Goal: Information Seeking & Learning: Learn about a topic

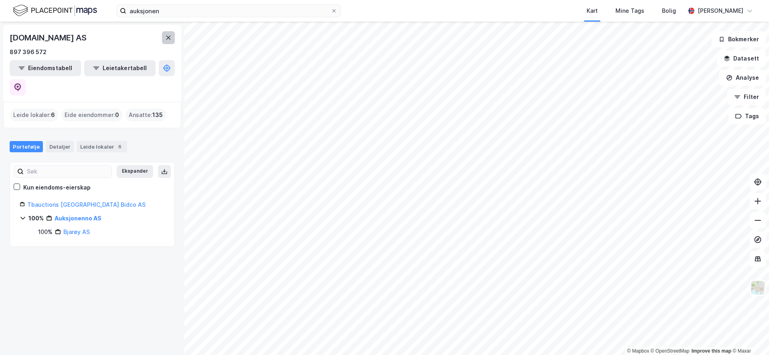
click at [170, 36] on icon at bounding box center [168, 37] width 6 height 6
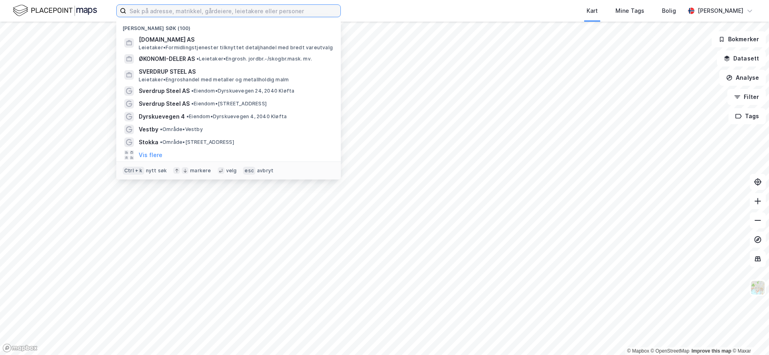
click at [164, 7] on input at bounding box center [233, 11] width 214 height 12
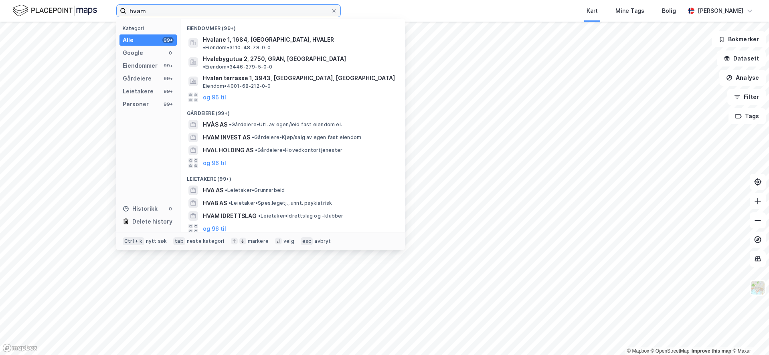
type input "hvam"
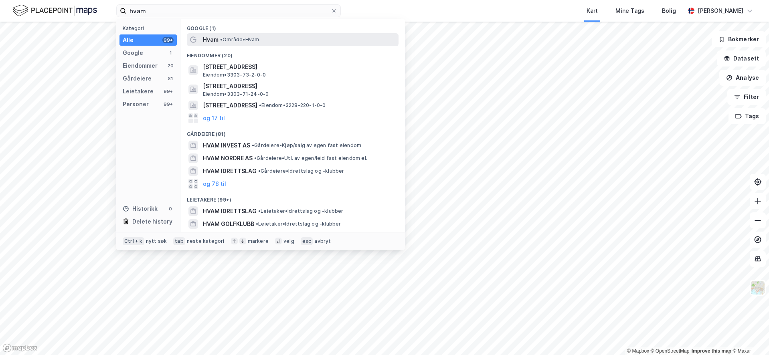
click at [250, 44] on div "Hvam • Område • Hvam" at bounding box center [300, 40] width 194 height 10
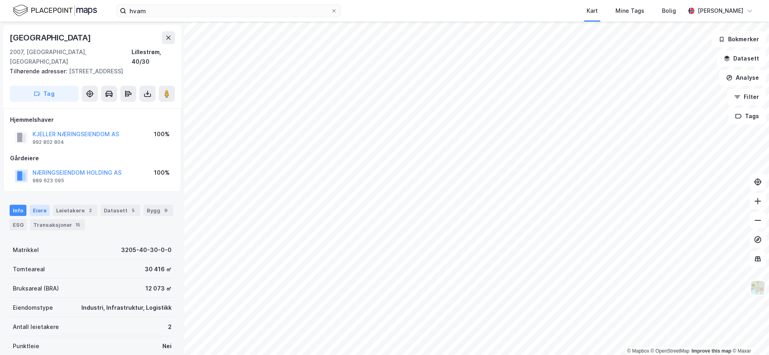
click at [48, 205] on div "Eiere" at bounding box center [40, 210] width 20 height 11
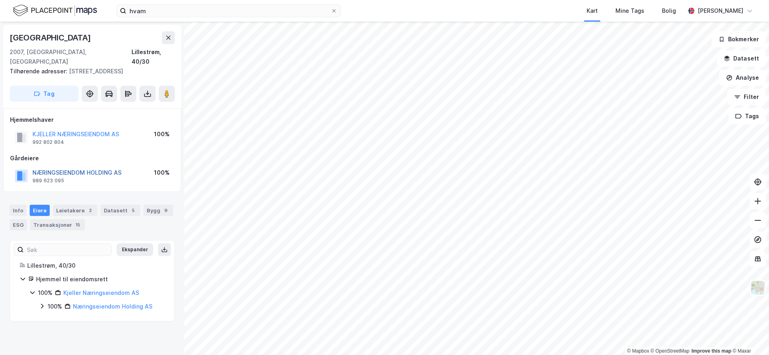
click at [0, 0] on button "NÆRINGSEIENDOM HOLDING AS" at bounding box center [0, 0] width 0 height 0
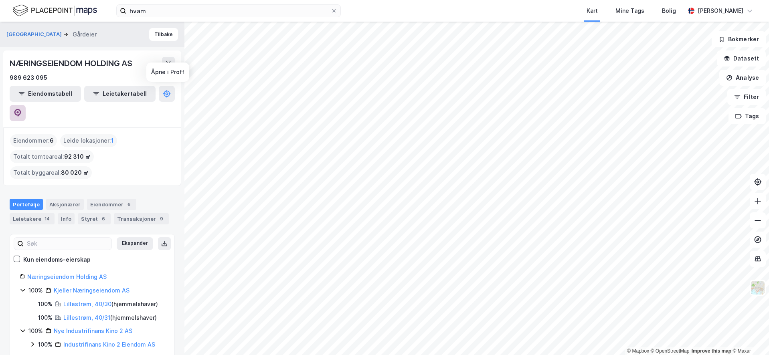
click at [19, 111] on icon at bounding box center [17, 112] width 2 height 2
click at [156, 34] on button "Tilbake" at bounding box center [163, 34] width 29 height 13
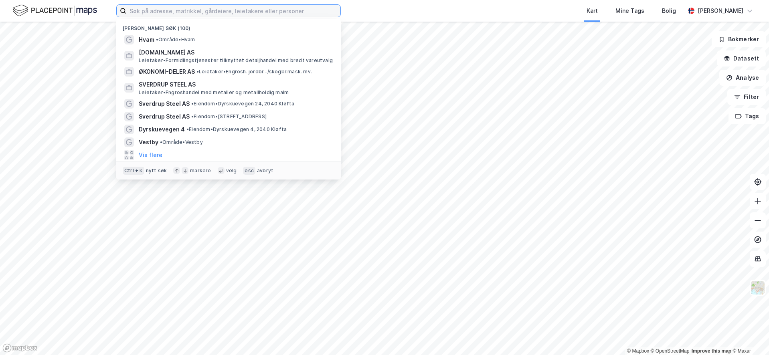
click at [197, 14] on input at bounding box center [233, 11] width 214 height 12
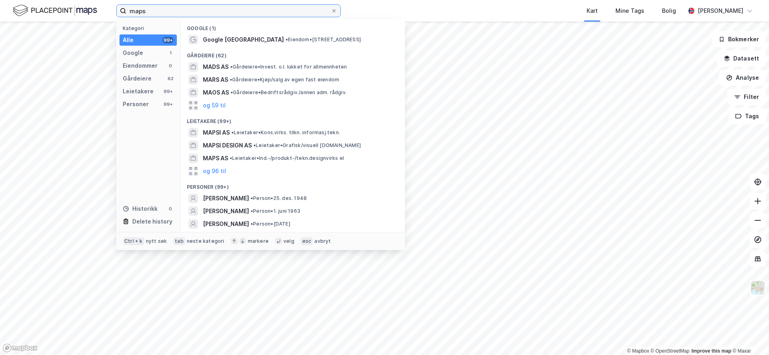
click at [142, 7] on input "maps" at bounding box center [228, 11] width 205 height 12
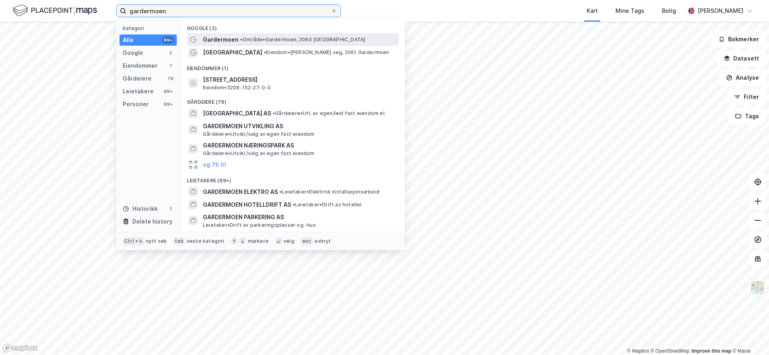
type input "gardermoen"
click at [249, 43] on div "Gardermoen • Område • Gardermoen, 2060 Gardermoen" at bounding box center [300, 40] width 194 height 10
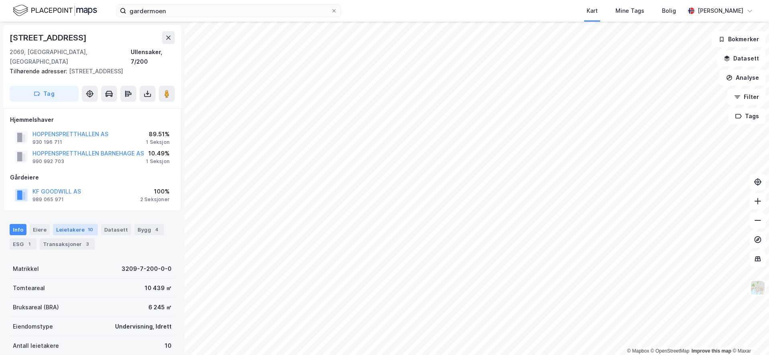
click at [64, 224] on div "Leietakere 10" at bounding box center [75, 229] width 45 height 11
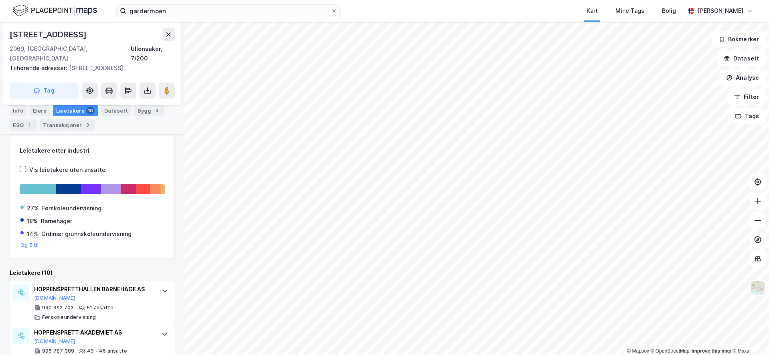
scroll to position [128, 0]
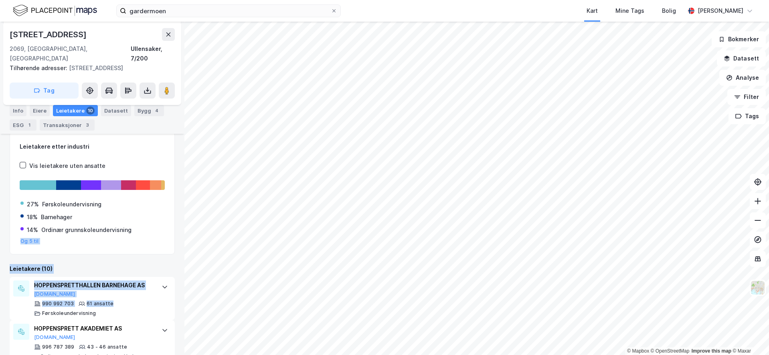
drag, startPoint x: 148, startPoint y: 290, endPoint x: 136, endPoint y: 235, distance: 56.2
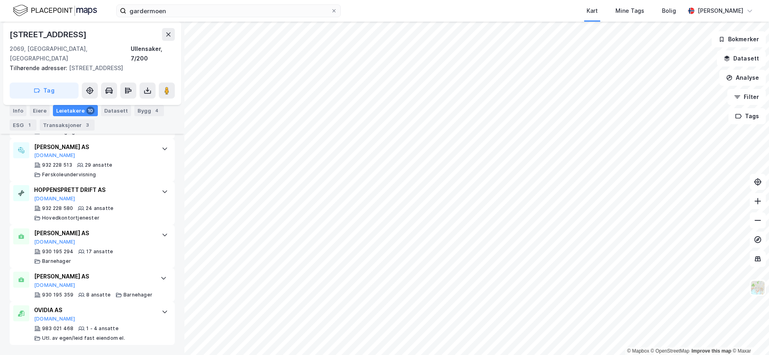
scroll to position [0, 0]
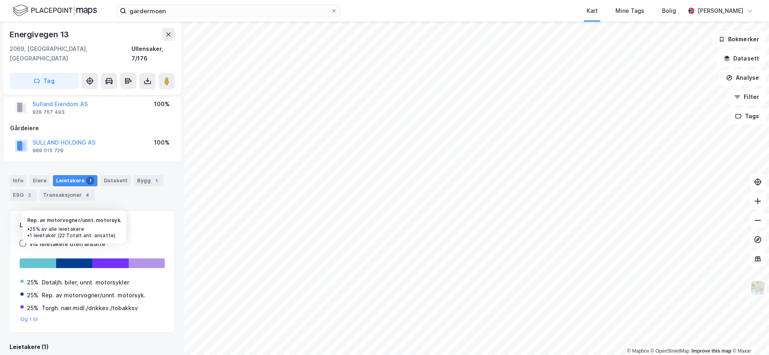
scroll to position [83, 0]
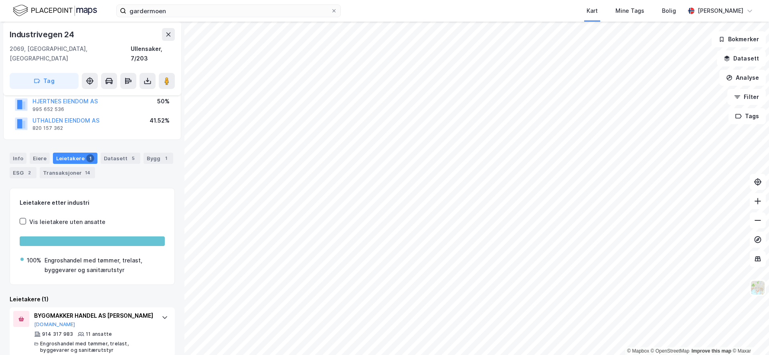
scroll to position [73, 0]
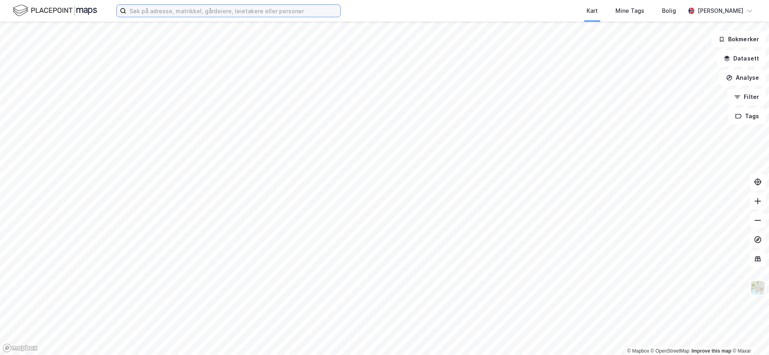
click at [220, 12] on input at bounding box center [233, 11] width 214 height 12
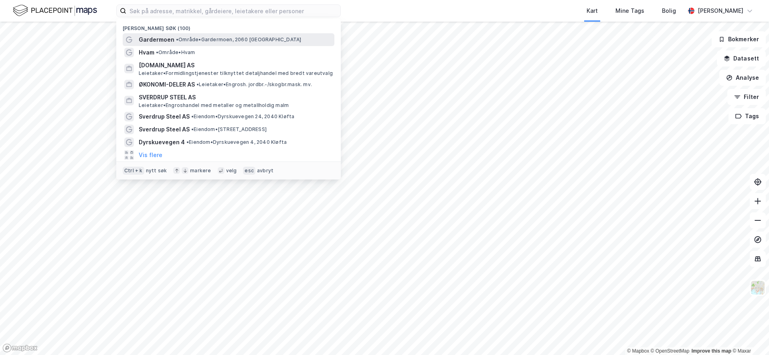
click at [183, 36] on span "• Område • Gardermoen, 2060 Gardermoen" at bounding box center [238, 39] width 125 height 6
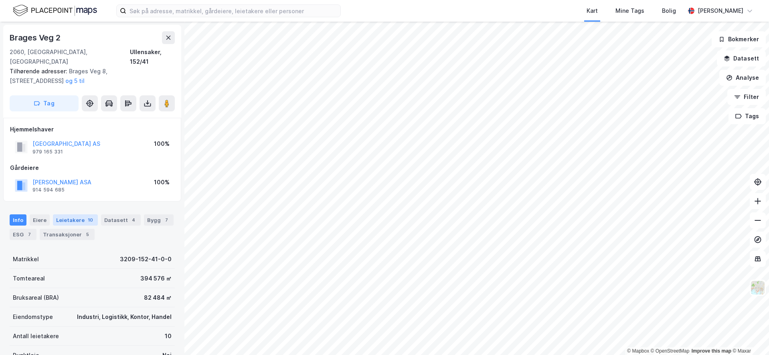
click at [86, 216] on div "10" at bounding box center [90, 220] width 8 height 8
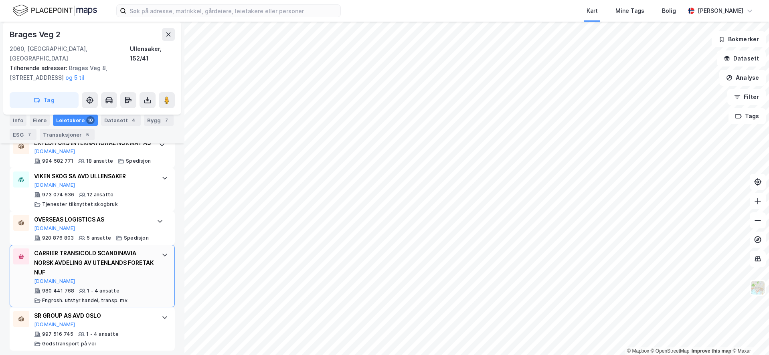
scroll to position [498, 0]
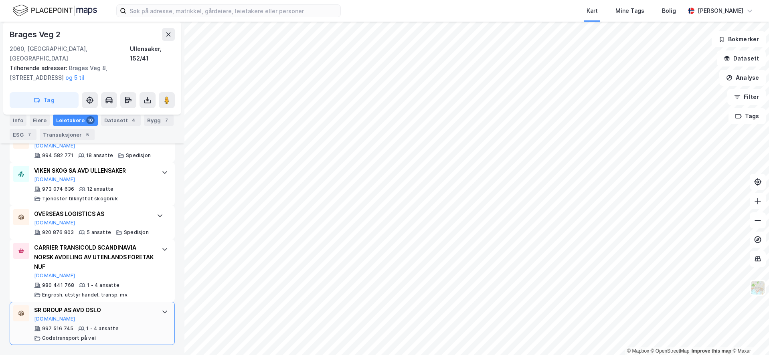
click at [113, 318] on div "SR GROUP AS AVD OSLO Brreg.no" at bounding box center [93, 314] width 119 height 17
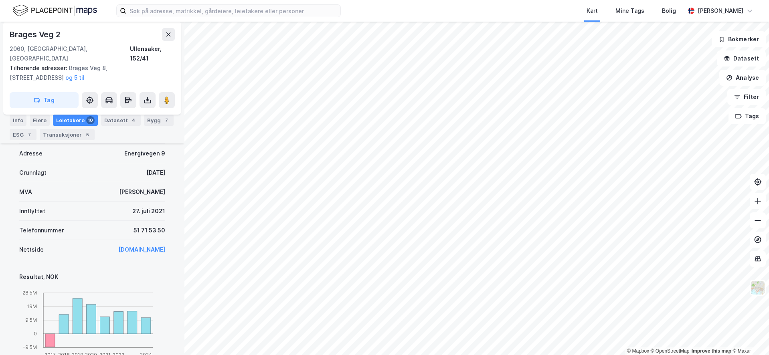
scroll to position [779, 0]
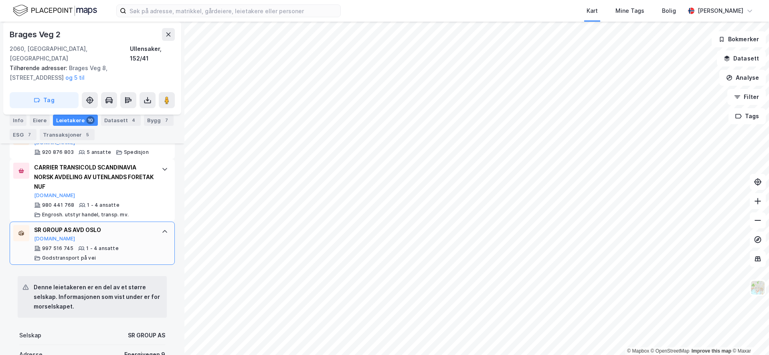
click at [162, 230] on icon at bounding box center [165, 232] width 6 height 6
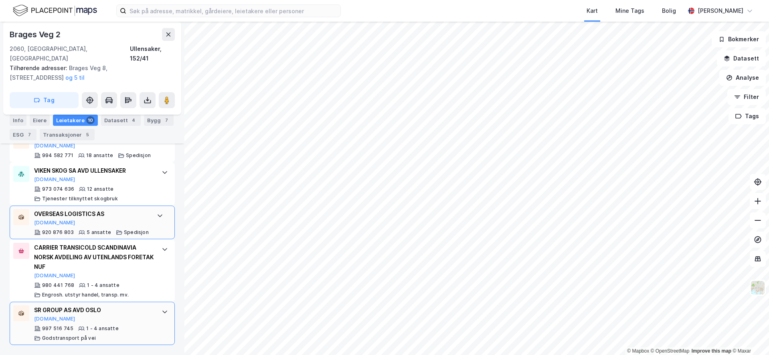
scroll to position [458, 0]
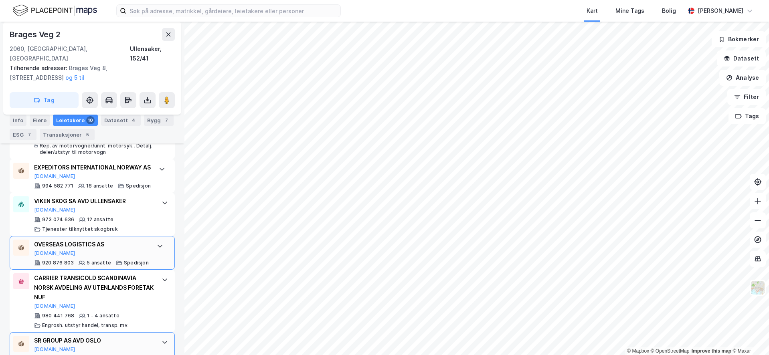
click at [163, 254] on div "OVERSEAS LOGISTICS AS Proff.no 920 876 803 5 ansatte Spedisjon" at bounding box center [92, 253] width 165 height 34
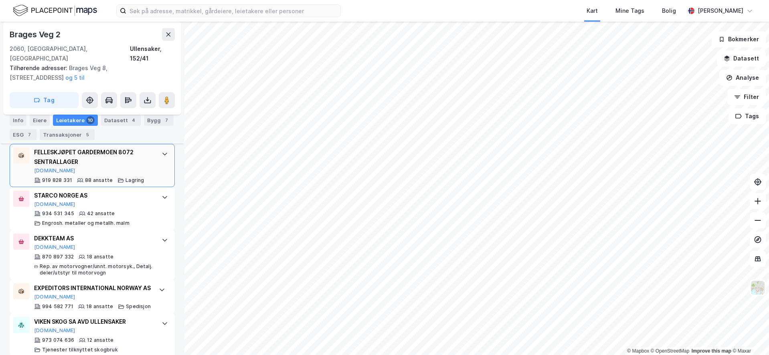
scroll to position [338, 0]
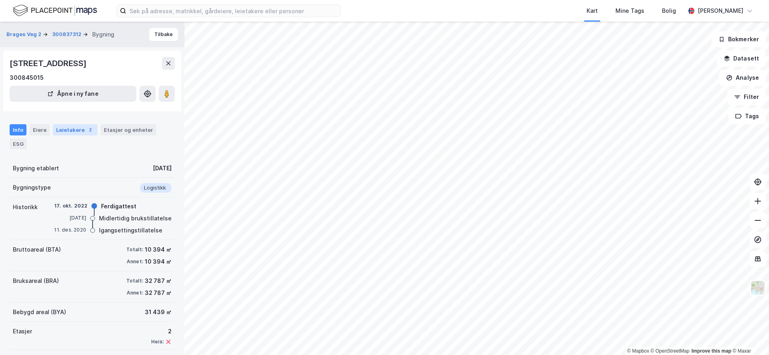
click at [87, 130] on div "2" at bounding box center [90, 130] width 8 height 8
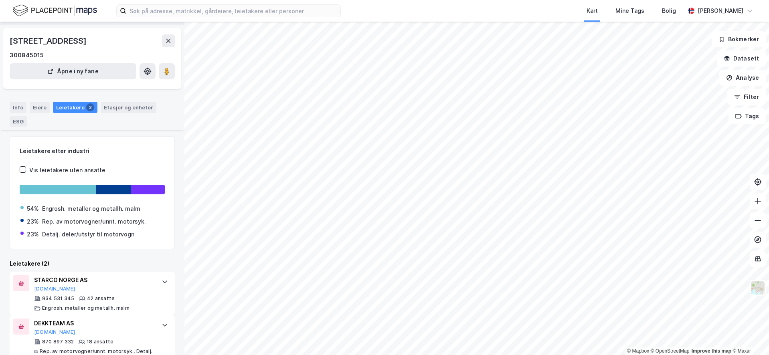
scroll to position [42, 0]
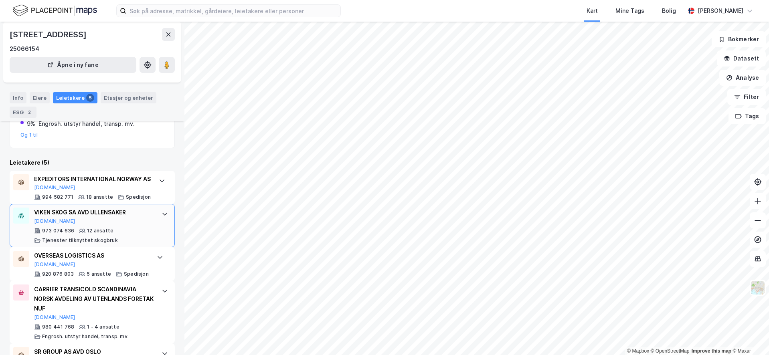
scroll to position [145, 0]
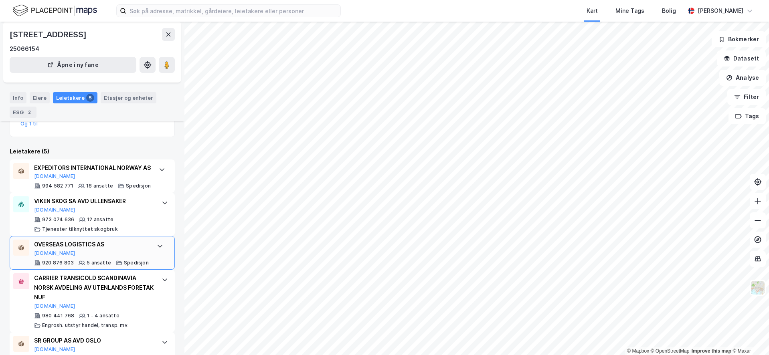
click at [157, 249] on icon at bounding box center [160, 246] width 6 height 6
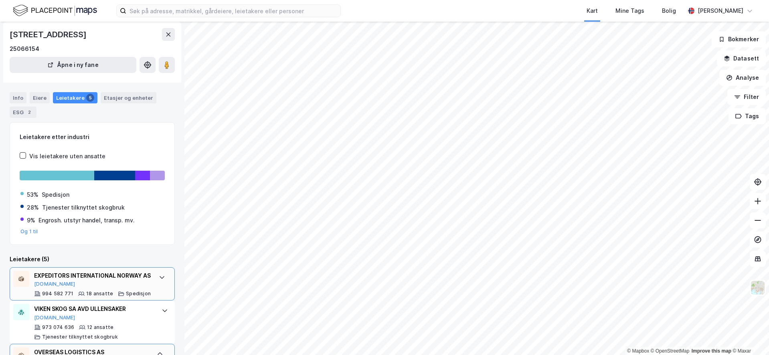
scroll to position [25, 0]
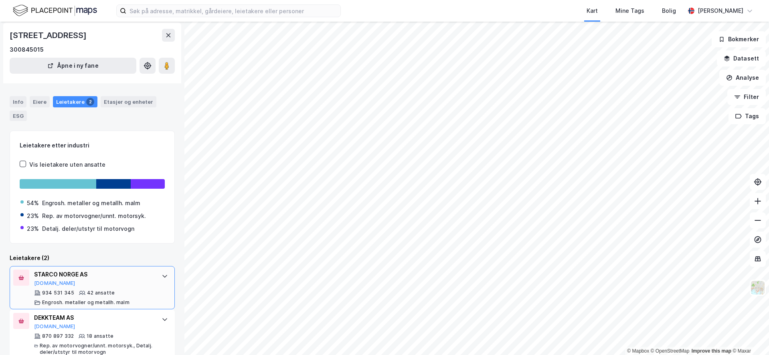
scroll to position [42, 0]
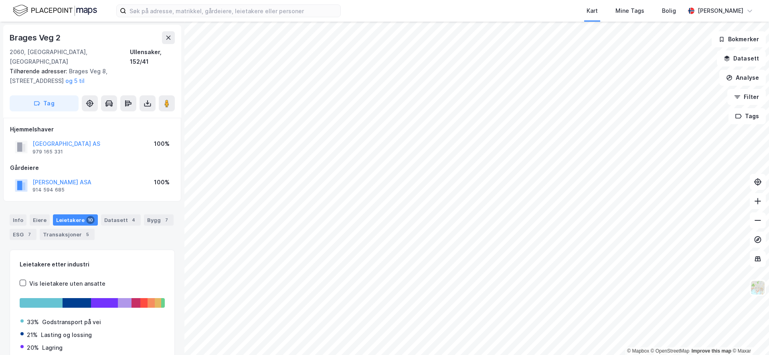
scroll to position [40, 0]
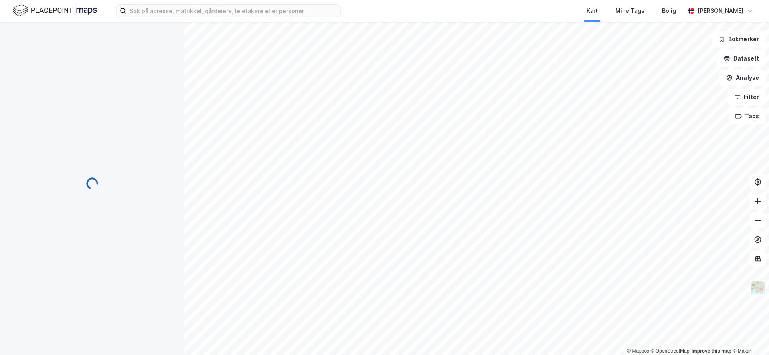
scroll to position [2, 0]
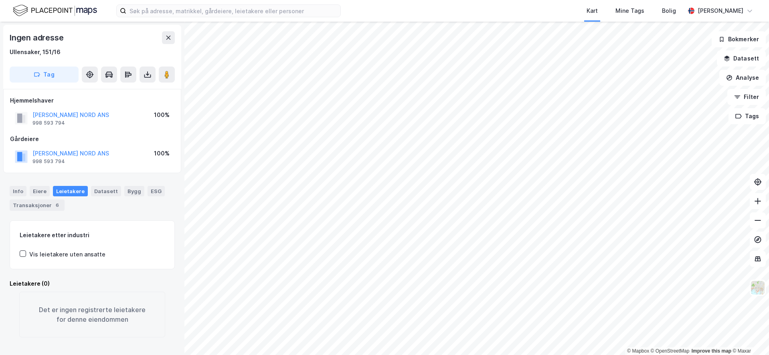
scroll to position [2, 0]
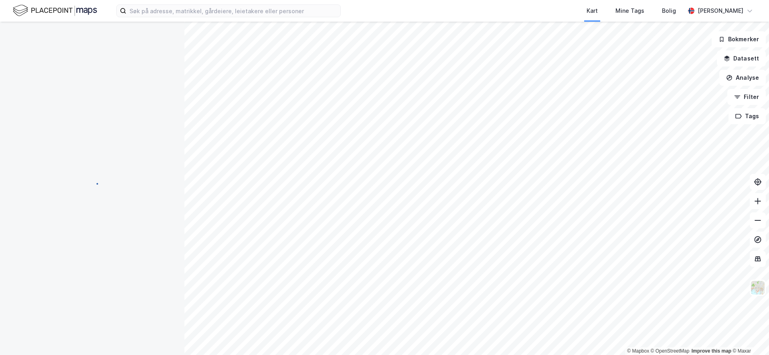
scroll to position [2, 0]
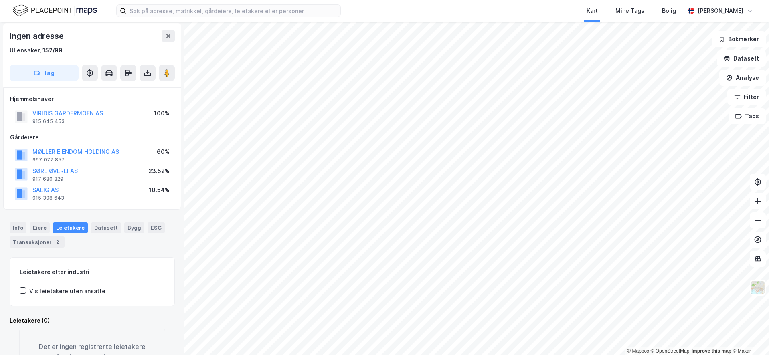
scroll to position [2, 0]
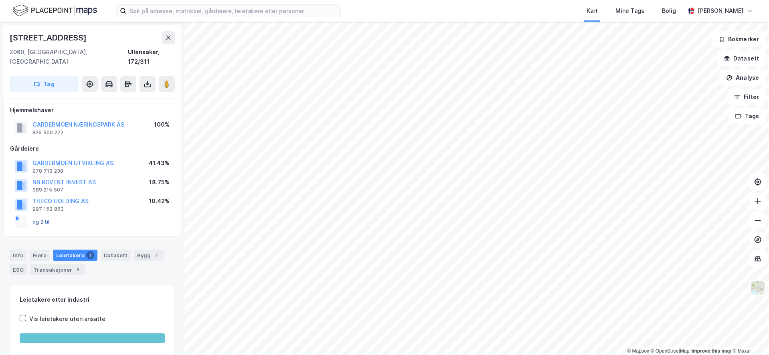
click at [0, 0] on button "og 2 til" at bounding box center [0, 0] width 0 height 0
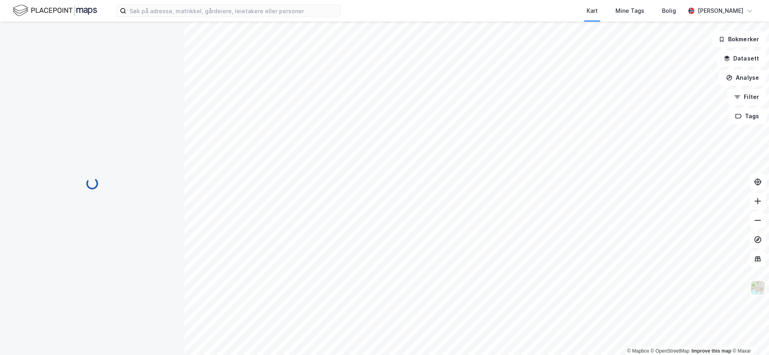
scroll to position [0, 0]
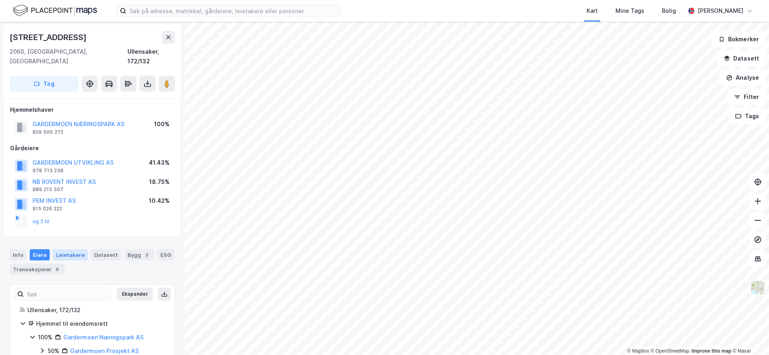
click at [71, 251] on div "Leietakere" at bounding box center [70, 254] width 35 height 11
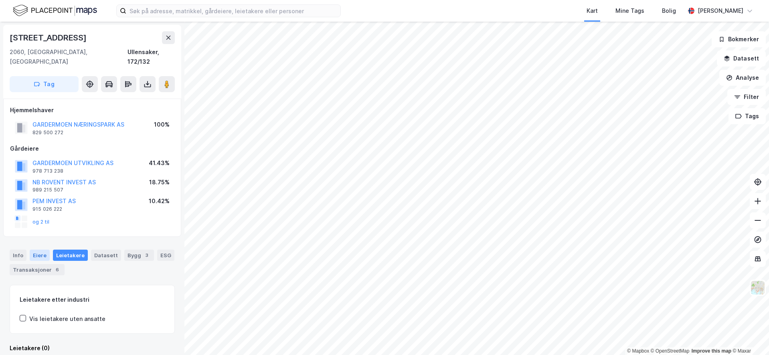
drag, startPoint x: 45, startPoint y: 243, endPoint x: 43, endPoint y: 247, distance: 4.3
click at [45, 250] on div "Eiere" at bounding box center [40, 255] width 20 height 11
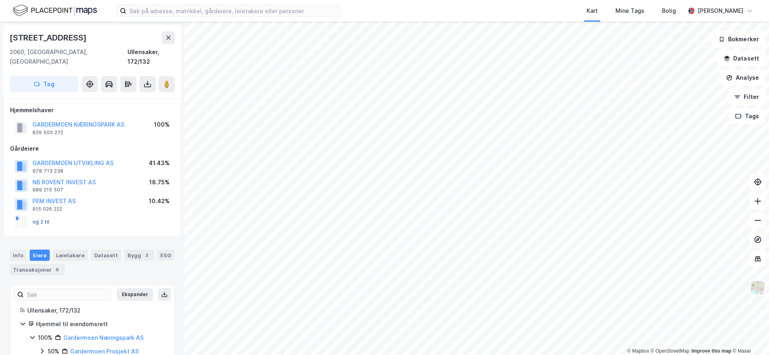
click at [0, 0] on button "og 2 til" at bounding box center [0, 0] width 0 height 0
click at [0, 0] on button "GARDERMOEN NÆRINGSPARK AS" at bounding box center [0, 0] width 0 height 0
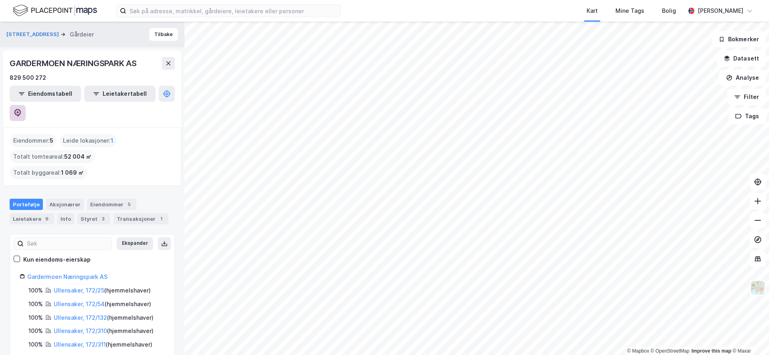
click at [21, 109] on icon at bounding box center [17, 113] width 7 height 8
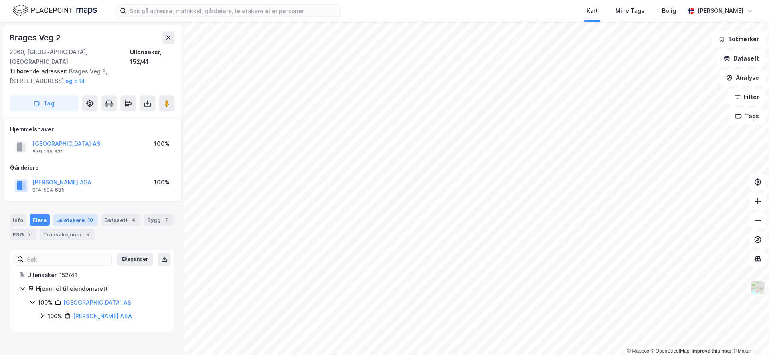
click at [59, 215] on div "Leietakere 10" at bounding box center [75, 220] width 45 height 11
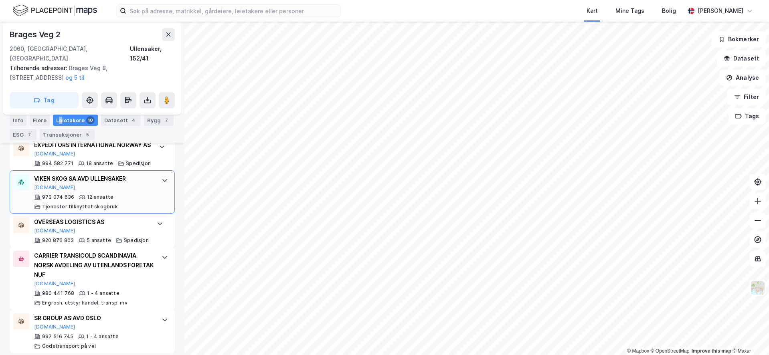
scroll to position [498, 0]
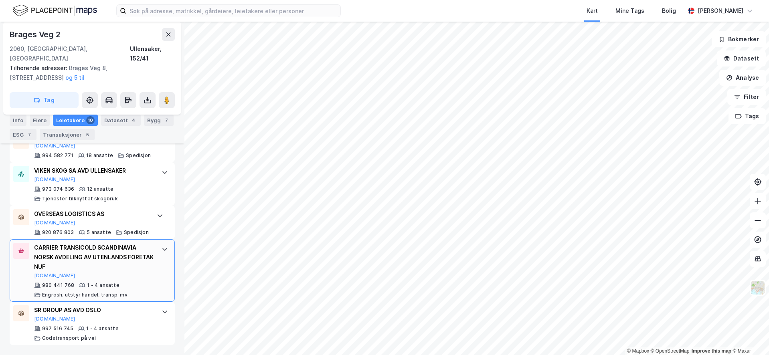
click at [158, 248] on div at bounding box center [164, 249] width 13 height 13
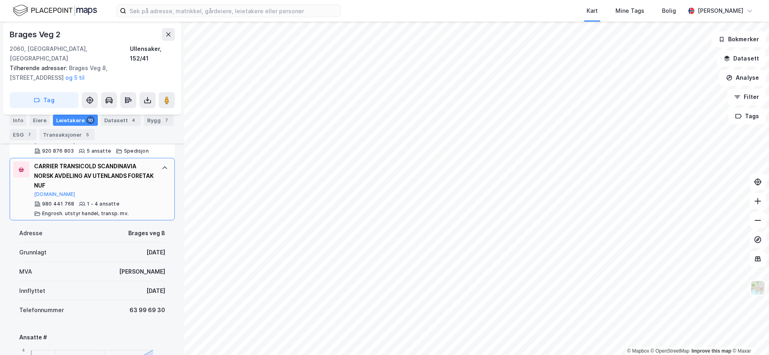
scroll to position [485, 0]
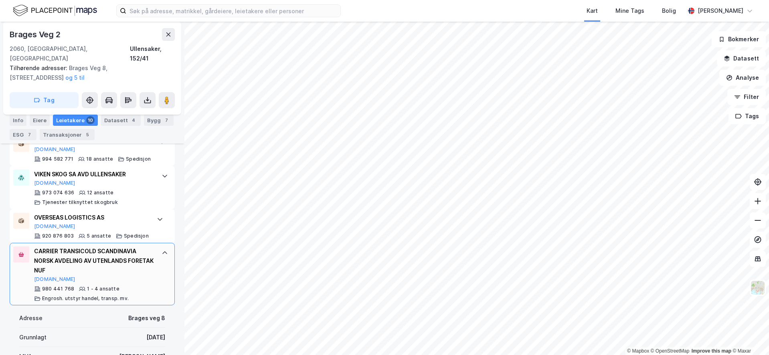
click at [89, 273] on div "CARRIER TRANSICOLD SCANDINAVIA NORSK AVDELING AV UTENLANDS FORETAK NUF" at bounding box center [93, 261] width 119 height 29
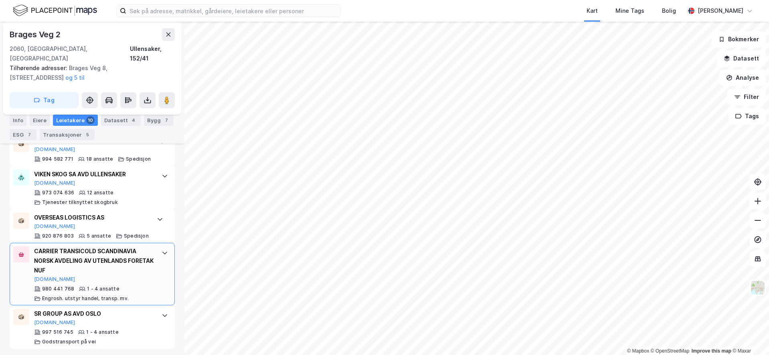
click at [125, 275] on div "CARRIER TRANSICOLD SCANDINAVIA NORSK AVDELING AV UTENLANDS FORETAK NUF" at bounding box center [93, 261] width 119 height 29
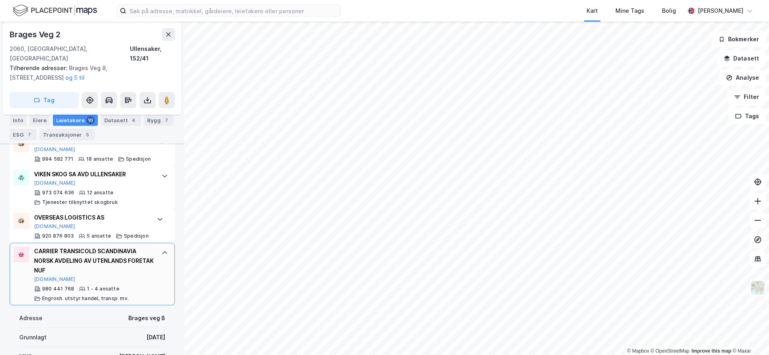
click at [127, 275] on div "CARRIER TRANSICOLD SCANDINAVIA NORSK AVDELING AV UTENLANDS FORETAK NUF" at bounding box center [93, 261] width 119 height 29
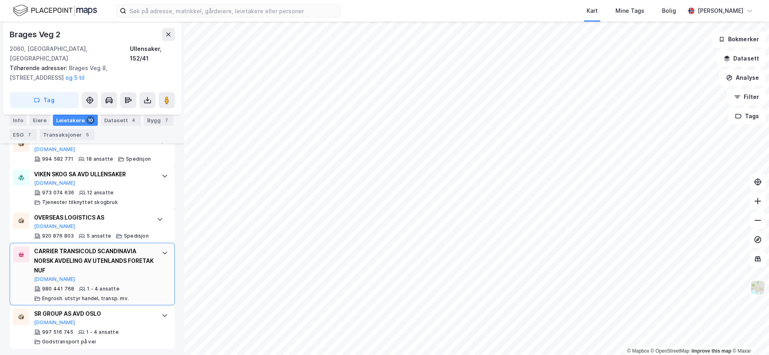
click at [126, 275] on div "CARRIER TRANSICOLD SCANDINAVIA NORSK AVDELING AV UTENLANDS FORETAK NUF" at bounding box center [93, 261] width 119 height 29
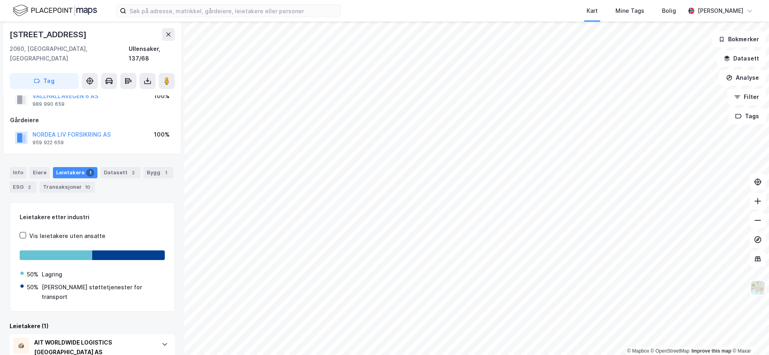
scroll to position [41, 0]
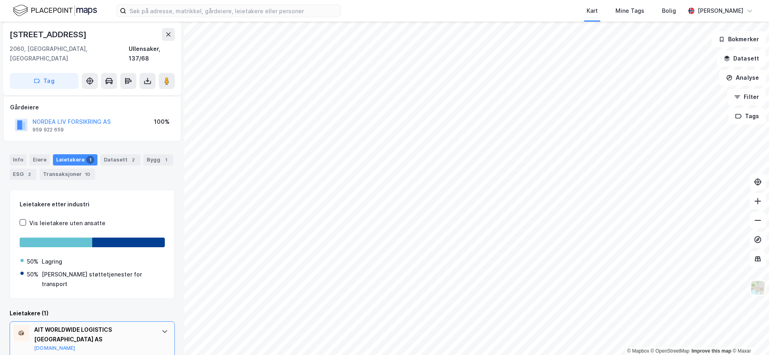
click at [162, 328] on icon at bounding box center [165, 331] width 6 height 6
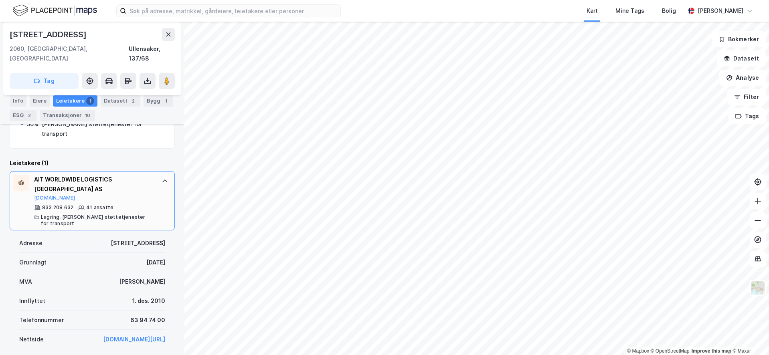
scroll to position [242, 0]
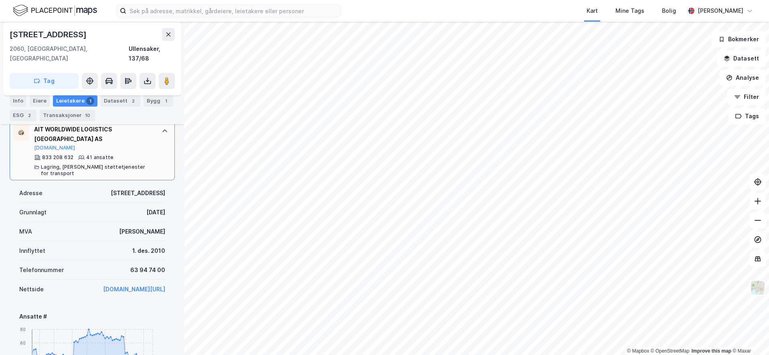
click at [132, 286] on link "www.bestgloballogistics.nl/no/" at bounding box center [134, 289] width 62 height 7
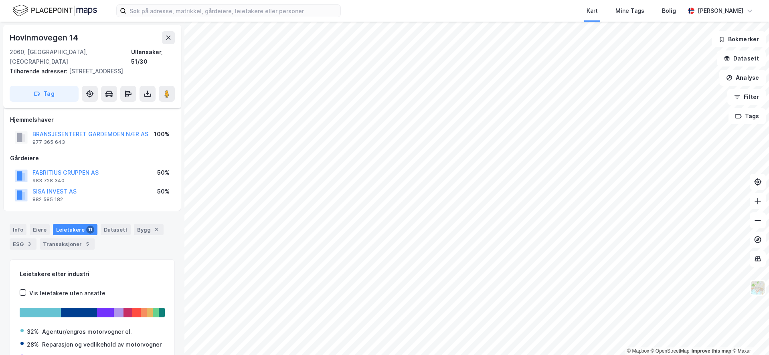
scroll to position [49, 0]
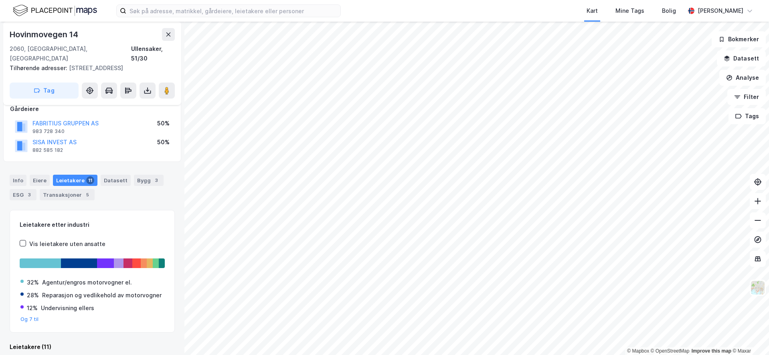
click at [553, 355] on html "Kart Mine Tags Bolig Sigurd Johannessen © Mapbox © OpenStreetMap Improve this m…" at bounding box center [384, 177] width 769 height 355
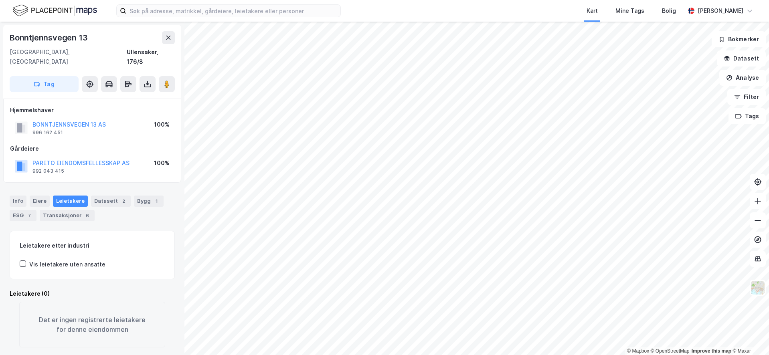
scroll to position [2, 0]
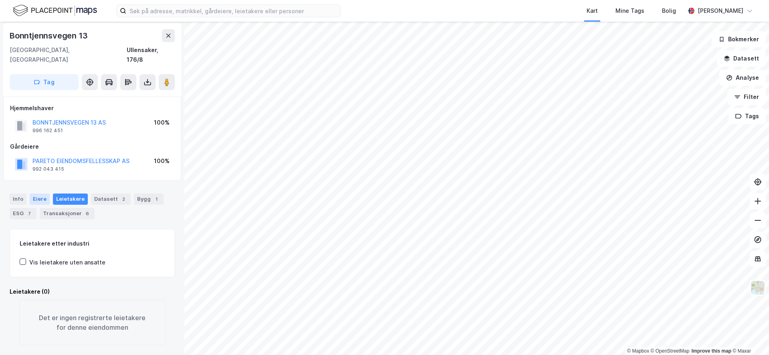
click at [37, 194] on div "Eiere" at bounding box center [40, 199] width 20 height 11
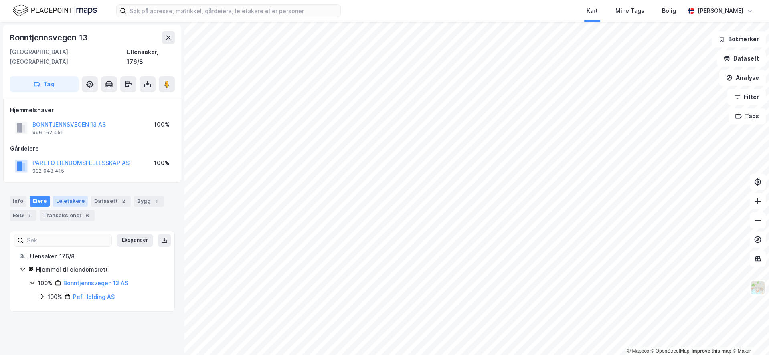
click at [69, 196] on div "Leietakere" at bounding box center [70, 201] width 35 height 11
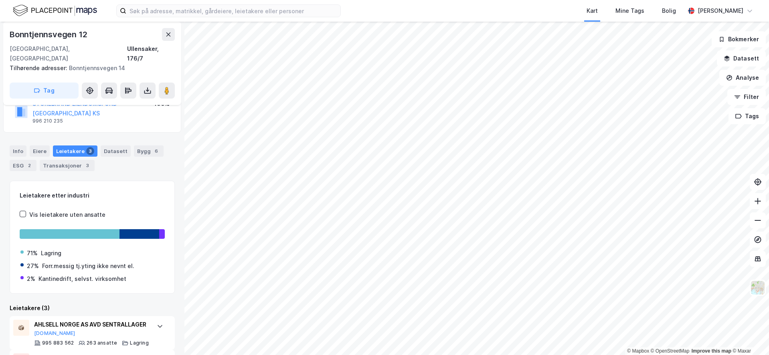
scroll to position [170, 0]
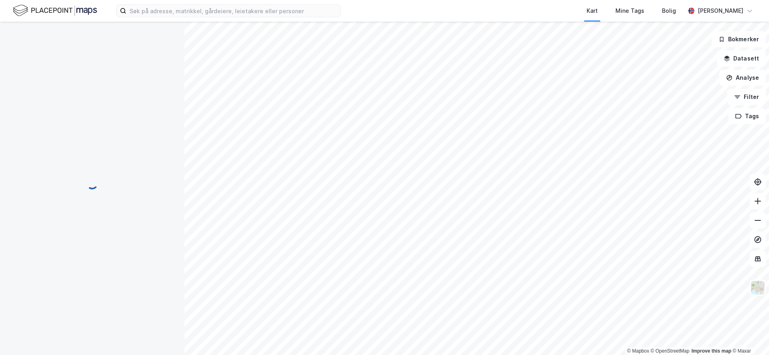
scroll to position [2, 0]
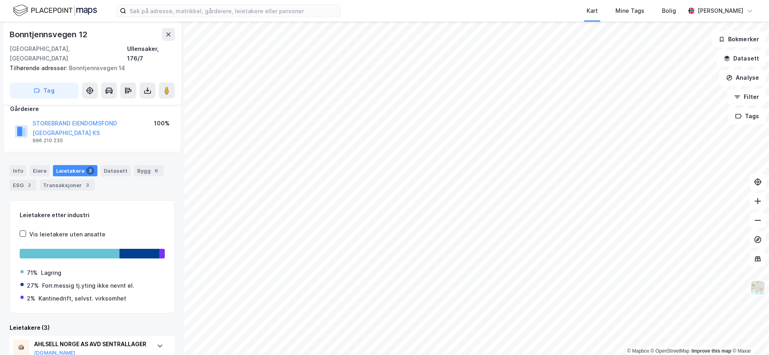
scroll to position [170, 0]
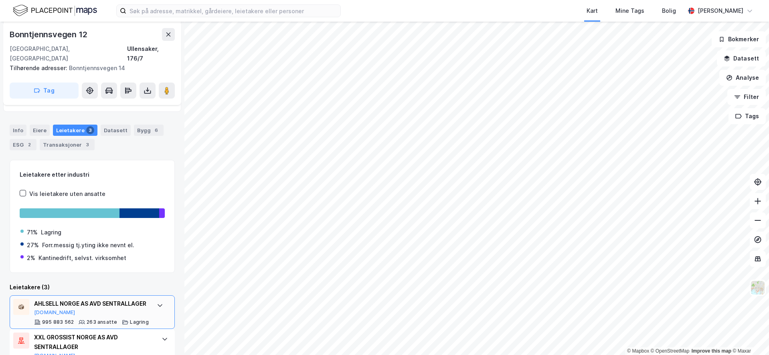
scroll to position [170, 0]
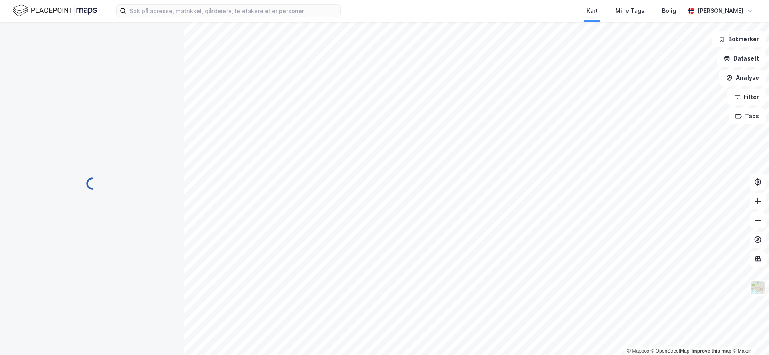
scroll to position [2, 0]
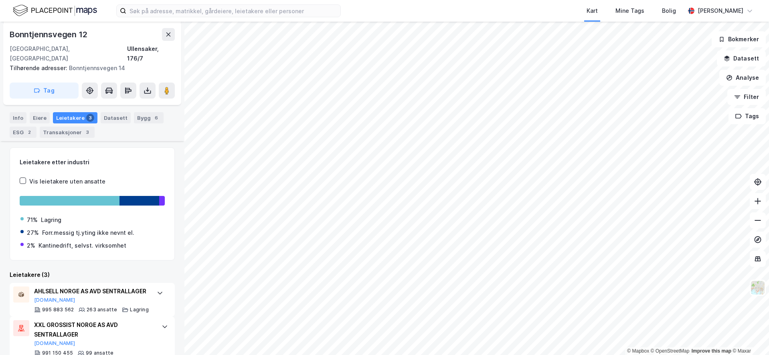
scroll to position [170, 0]
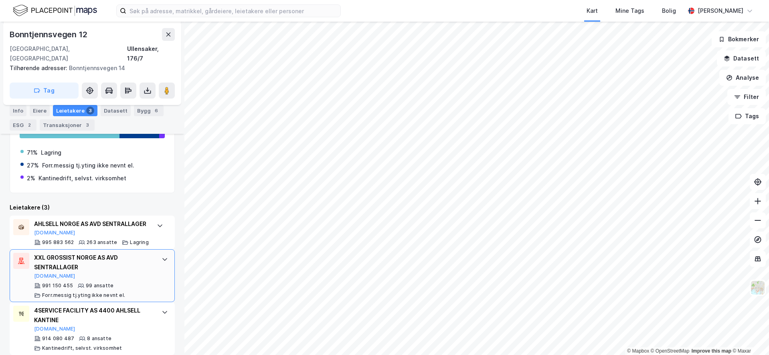
click at [119, 272] on div "XXL GROSSIST NORGE AS AVD SENTRALLAGER Brreg.no 991 150 455 99 ansatte Forr.mes…" at bounding box center [93, 276] width 119 height 46
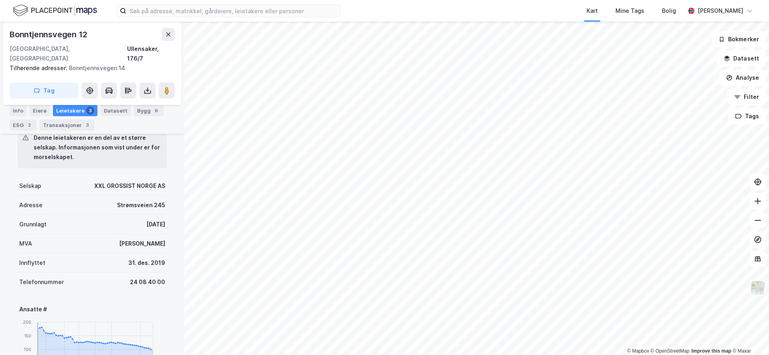
scroll to position [370, 0]
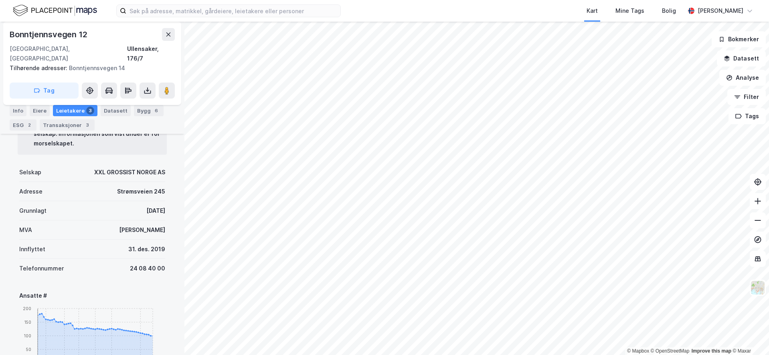
drag, startPoint x: 161, startPoint y: 201, endPoint x: 121, endPoint y: 203, distance: 40.6
click at [121, 203] on div "Denne leietakeren er en del av et større selskap. Informasjonen som vist under …" at bounding box center [92, 354] width 165 height 505
click at [121, 203] on div "Grunnlagt 11. juli 2001" at bounding box center [92, 210] width 146 height 19
drag, startPoint x: 111, startPoint y: 240, endPoint x: 152, endPoint y: 234, distance: 41.3
click at [152, 240] on div "Innflyttet 31. des. 2019" at bounding box center [92, 249] width 146 height 19
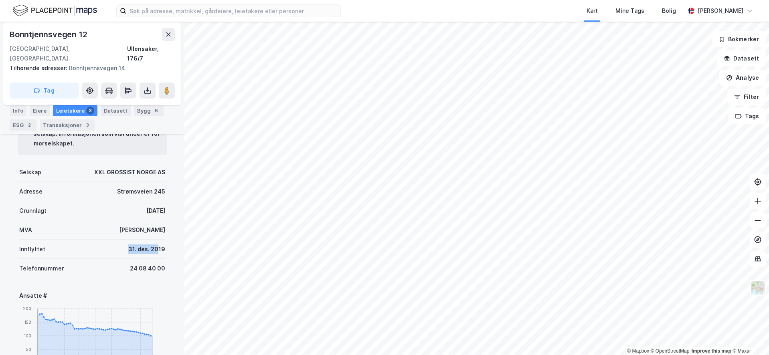
click at [152, 240] on div "Innflyttet 31. des. 2019" at bounding box center [92, 249] width 146 height 19
click at [162, 235] on div "Denne leietakeren er en del av et større selskap. Informasjonen som vist under …" at bounding box center [92, 354] width 165 height 505
drag, startPoint x: 164, startPoint y: 239, endPoint x: 112, endPoint y: 243, distance: 52.4
click at [112, 243] on div "Denne leietakeren er en del av et større selskap. Informasjonen som vist under …" at bounding box center [92, 354] width 165 height 505
click at [117, 259] on div "Telefonnummer 24 08 40 00" at bounding box center [92, 268] width 146 height 19
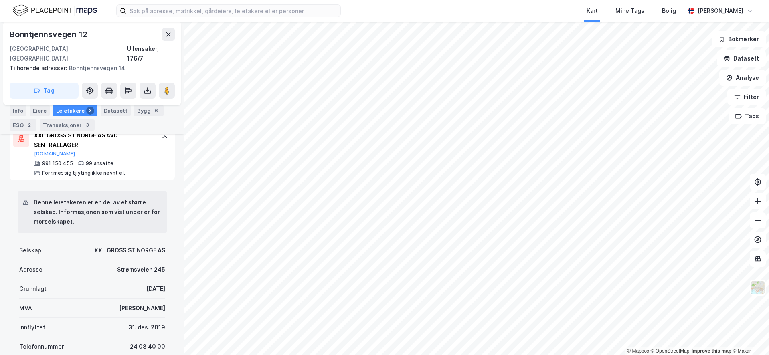
scroll to position [250, 0]
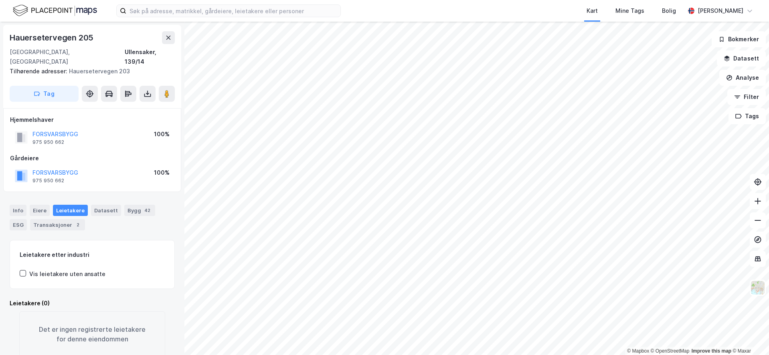
scroll to position [2, 0]
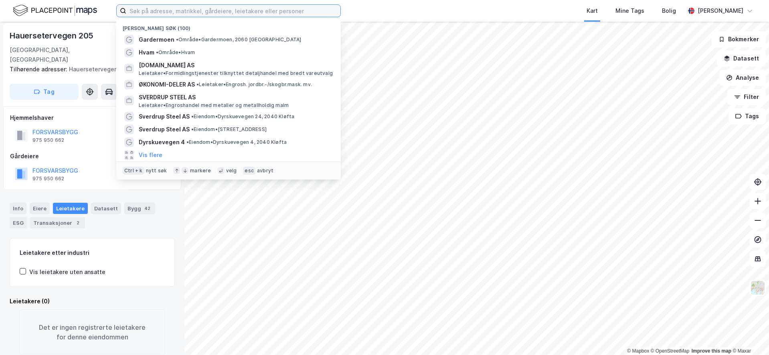
click at [225, 10] on input at bounding box center [233, 11] width 214 height 12
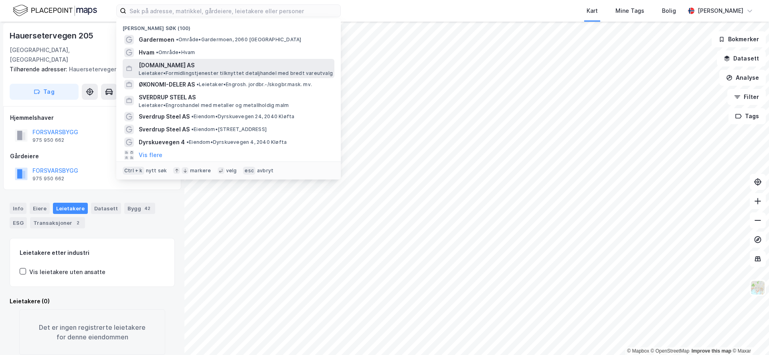
click at [168, 73] on span "Leietaker • Formidlingstjenester tilknyttet detaljhandel med bredt vareutvalg" at bounding box center [236, 73] width 194 height 6
